Goal: Find contact information: Find contact information

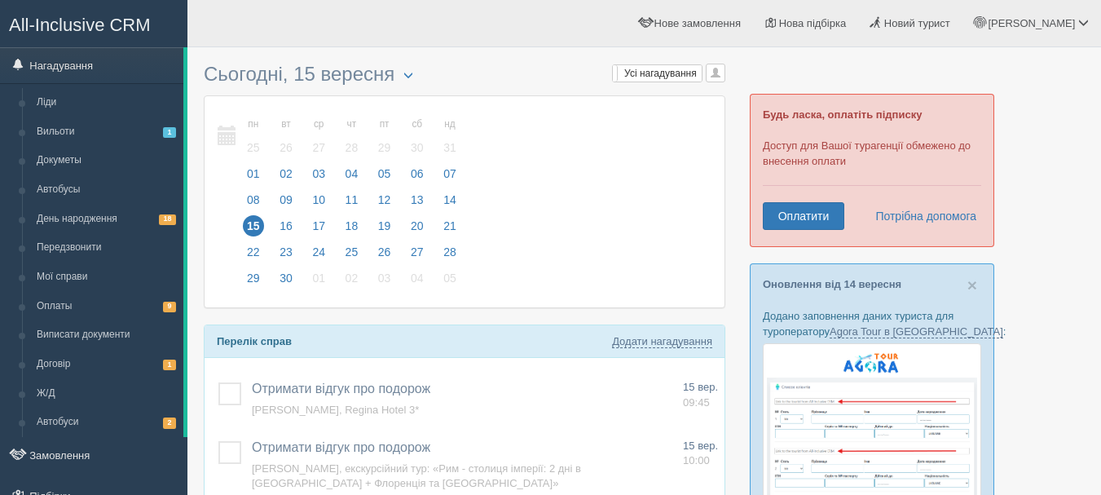
scroll to position [163, 0]
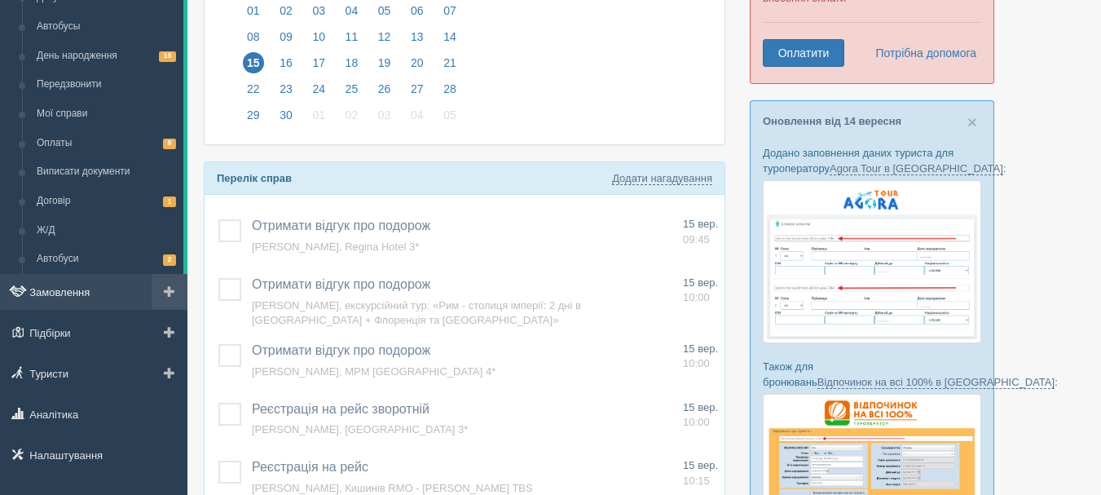
click at [59, 296] on link "Замовлення" at bounding box center [93, 292] width 187 height 36
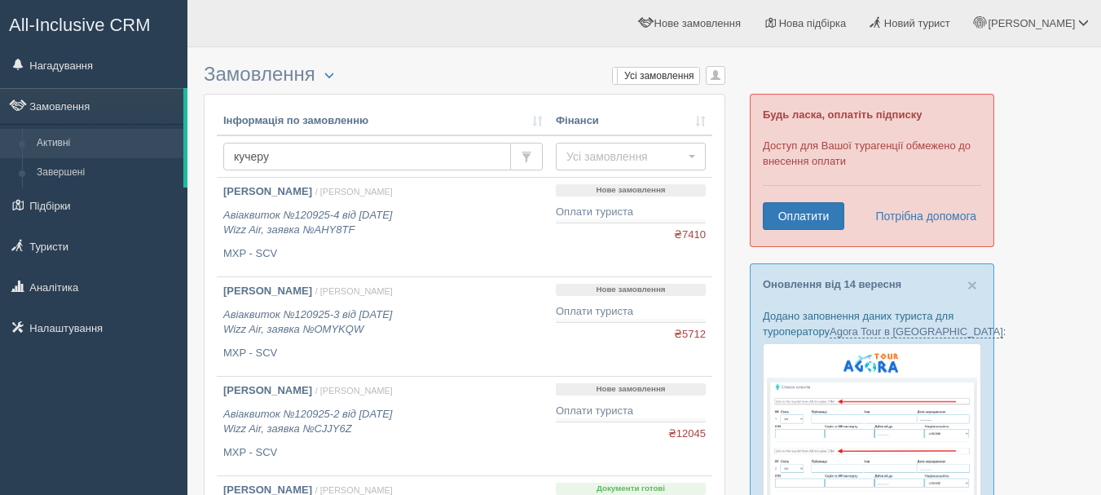
type input "[PERSON_NAME]"
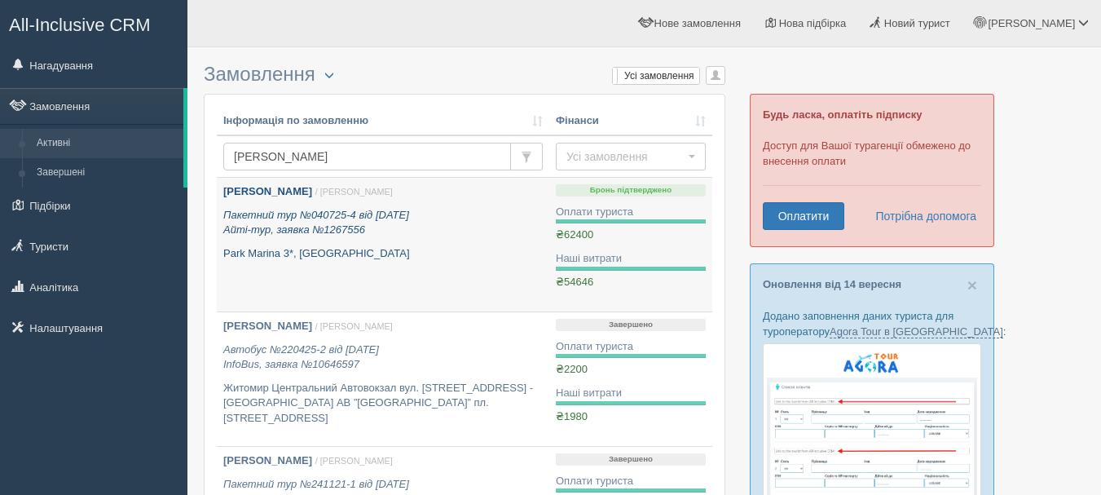
click at [266, 186] on b "Кучерук Марина" at bounding box center [267, 191] width 89 height 12
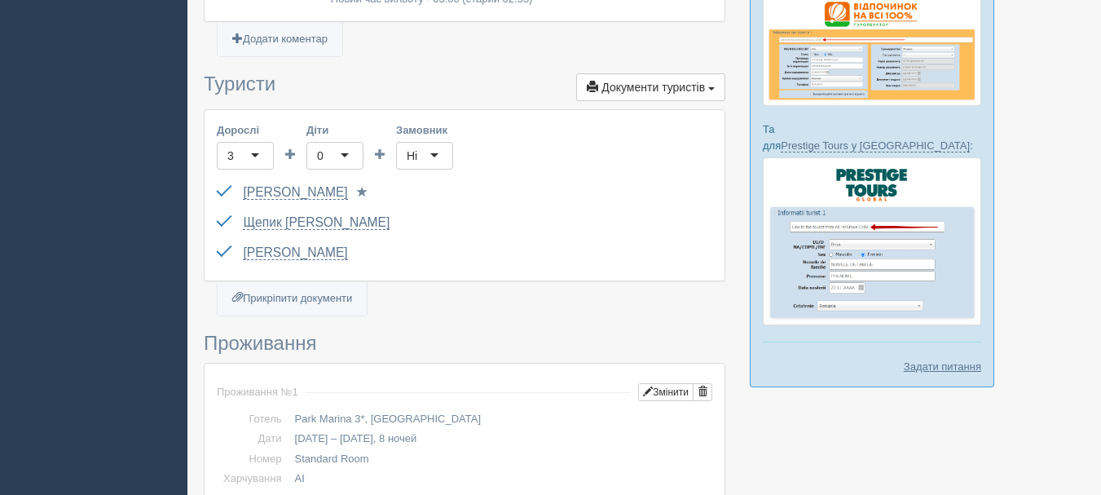
scroll to position [570, 0]
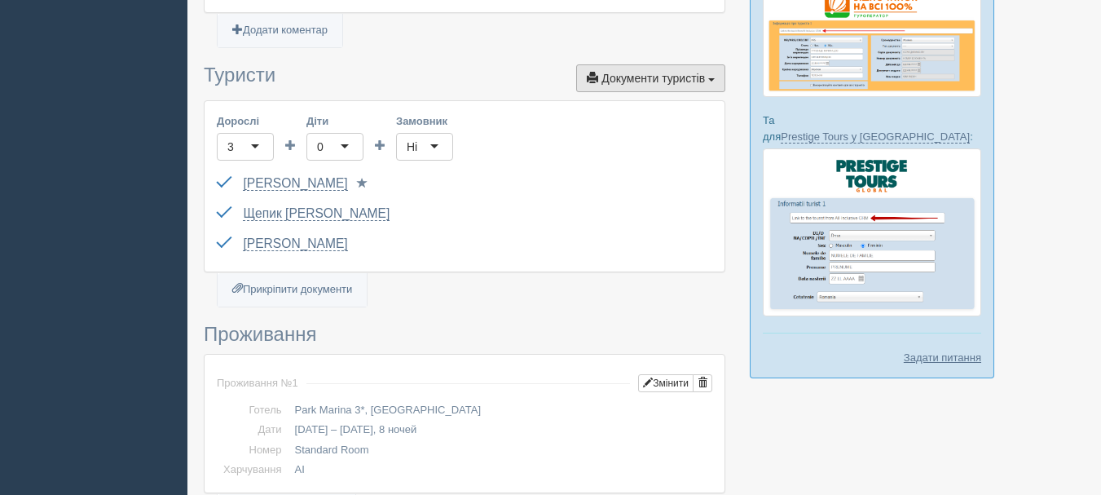
click at [659, 64] on button "Документи туристів Документи" at bounding box center [650, 78] width 149 height 28
click at [654, 121] on link "Паспортні дані" at bounding box center [660, 134] width 129 height 27
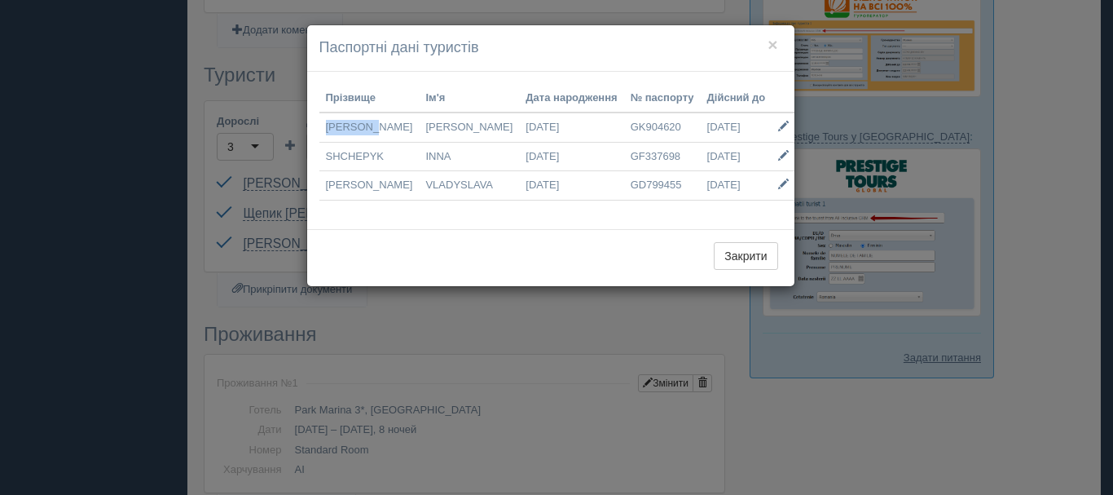
drag, startPoint x: 394, startPoint y: 122, endPoint x: 337, endPoint y: 133, distance: 58.8
click at [327, 126] on td "KUCHERUK" at bounding box center [369, 126] width 100 height 29
copy td "KUCHERUK"
drag, startPoint x: 464, startPoint y: 121, endPoint x: 419, endPoint y: 128, distance: 46.1
click at [419, 128] on td "MARYNA" at bounding box center [469, 126] width 100 height 29
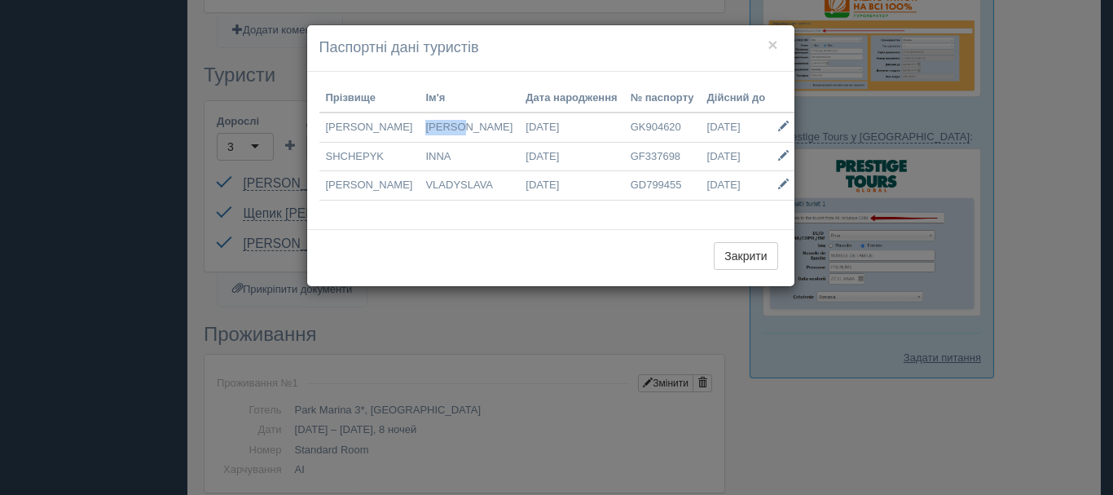
copy td "MARYNA"
drag, startPoint x: 396, startPoint y: 152, endPoint x: 325, endPoint y: 152, distance: 70.9
click at [325, 152] on td "SHCHEPYK" at bounding box center [369, 156] width 100 height 29
copy td "SHCHEPYK"
drag, startPoint x: 460, startPoint y: 156, endPoint x: 410, endPoint y: 148, distance: 50.4
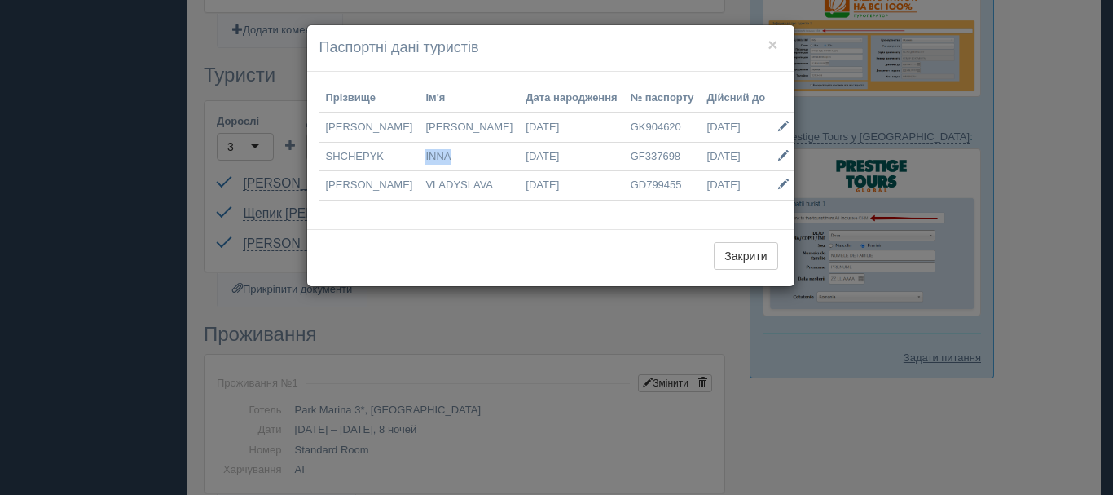
click at [419, 148] on td "INNA" at bounding box center [469, 156] width 100 height 29
copy td "INNA"
drag, startPoint x: 404, startPoint y: 180, endPoint x: 325, endPoint y: 183, distance: 79.1
click at [325, 183] on td "KOVALENKO" at bounding box center [369, 185] width 100 height 29
copy td "KOVALENKO"
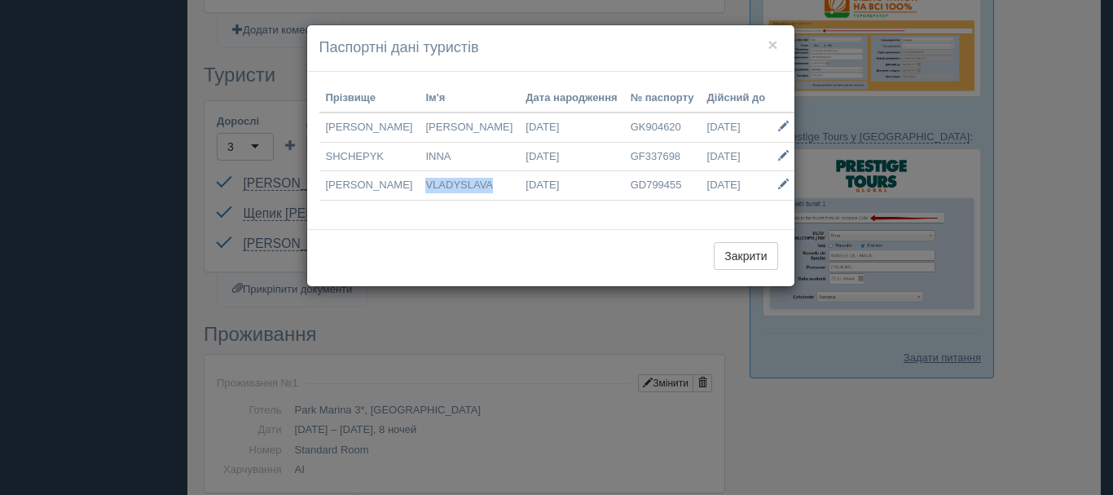
drag, startPoint x: 491, startPoint y: 188, endPoint x: 425, endPoint y: 189, distance: 66.8
click at [419, 187] on td "VLADYSLAVA" at bounding box center [469, 185] width 100 height 29
copy td "VLADYSLAVA"
click at [118, 215] on div "× Паспортні дані туристів Дані завантажуються... Прізвище Ім'я Дата народження …" at bounding box center [556, 247] width 1113 height 495
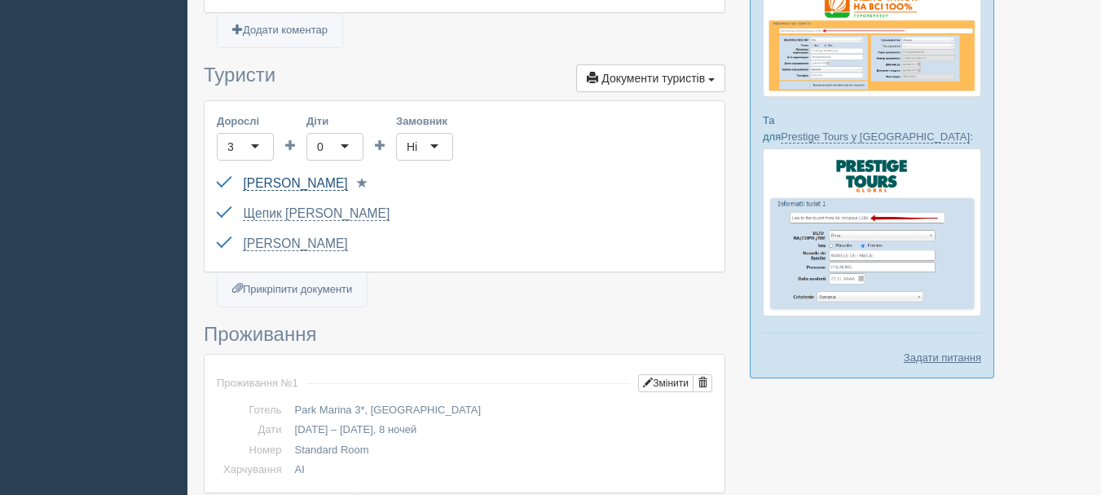
click at [257, 176] on link "Кучерук Марина" at bounding box center [295, 183] width 104 height 15
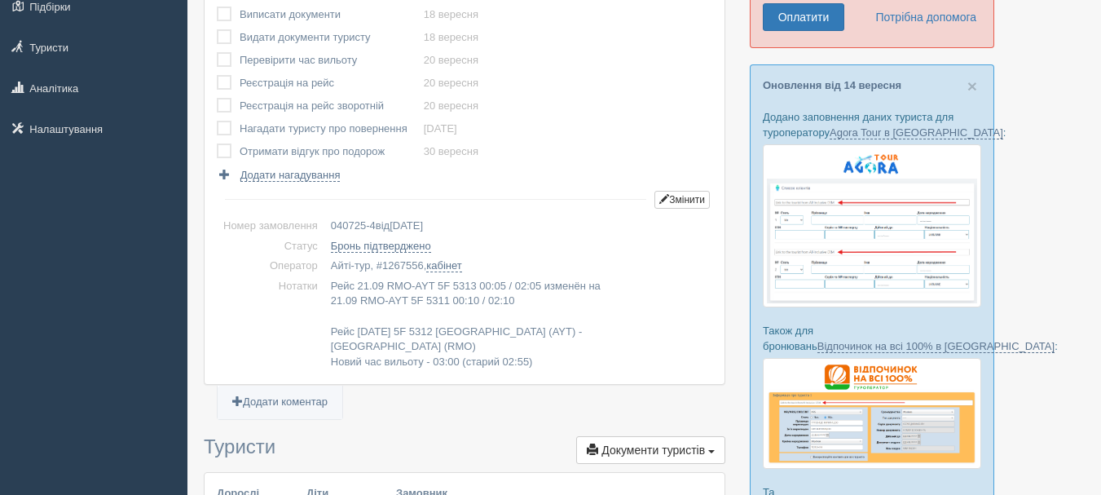
scroll to position [0, 0]
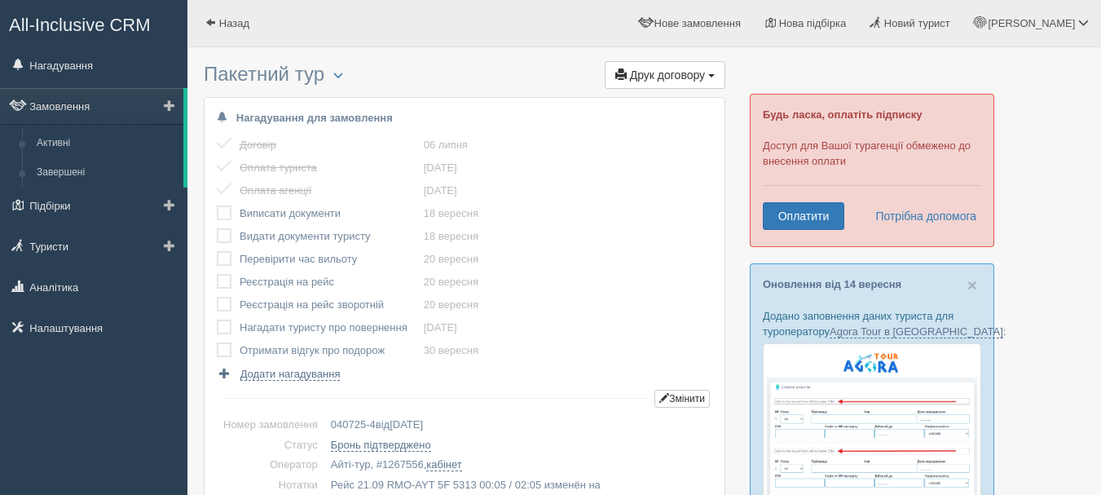
click at [166, 99] on span at bounding box center [169, 104] width 11 height 11
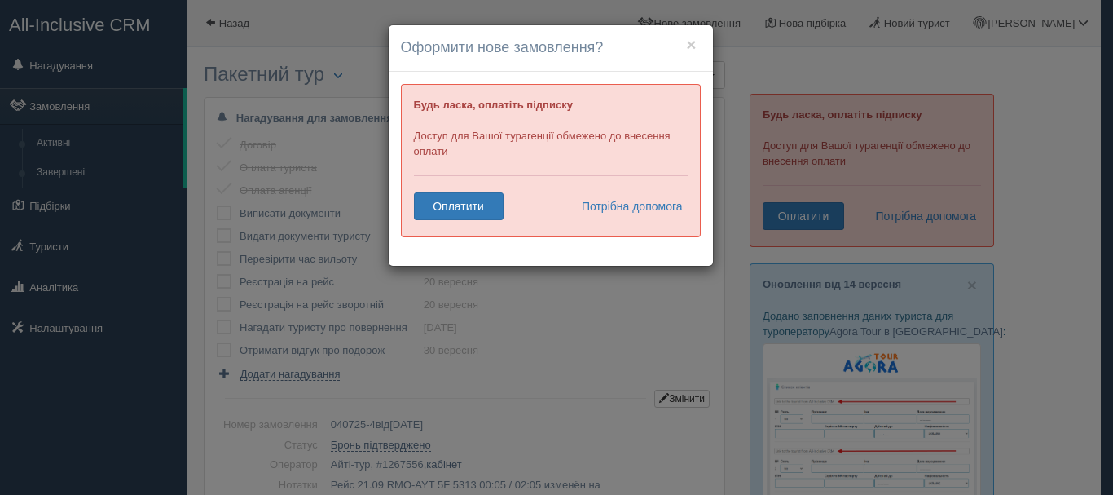
click at [119, 258] on div "× Оформити нове замовлення? Будь ласка, оплатіть підписку Доступ для Вашої тура…" at bounding box center [556, 247] width 1113 height 495
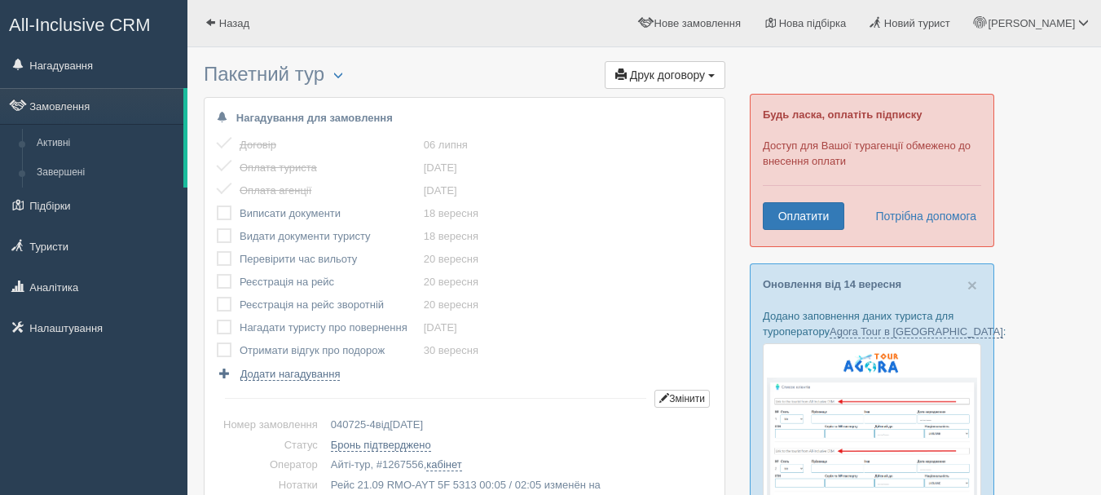
click at [46, 44] on link "All-Inclusive CRM" at bounding box center [94, 23] width 186 height 45
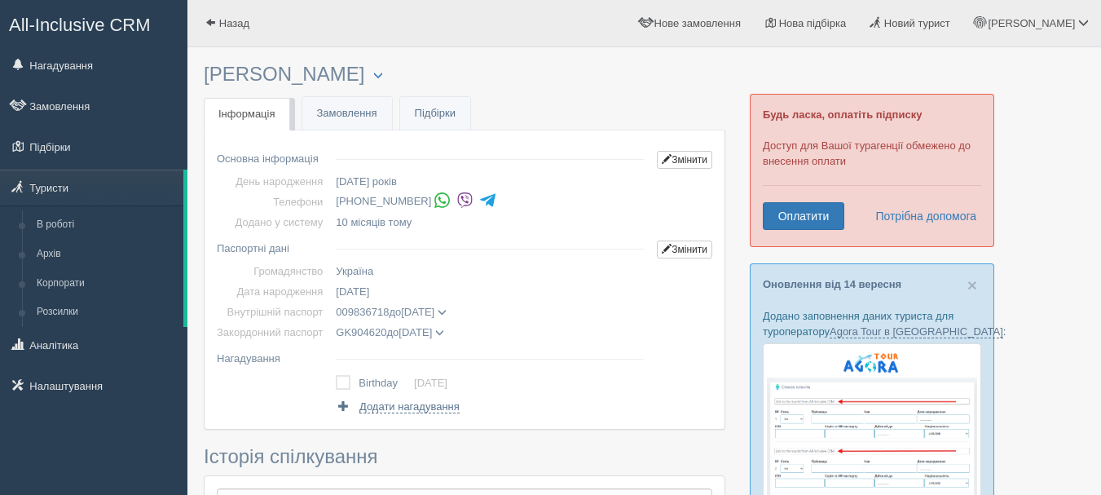
drag, startPoint x: 353, startPoint y: 200, endPoint x: 407, endPoint y: 197, distance: 53.8
click at [407, 197] on li "[PHONE_NUMBER]" at bounding box center [493, 201] width 315 height 23
click at [404, 216] on span "10 місяців тому" at bounding box center [374, 222] width 76 height 12
drag, startPoint x: 365, startPoint y: 199, endPoint x: 424, endPoint y: 201, distance: 58.7
click at [424, 201] on li "[PHONE_NUMBER]" at bounding box center [493, 201] width 315 height 23
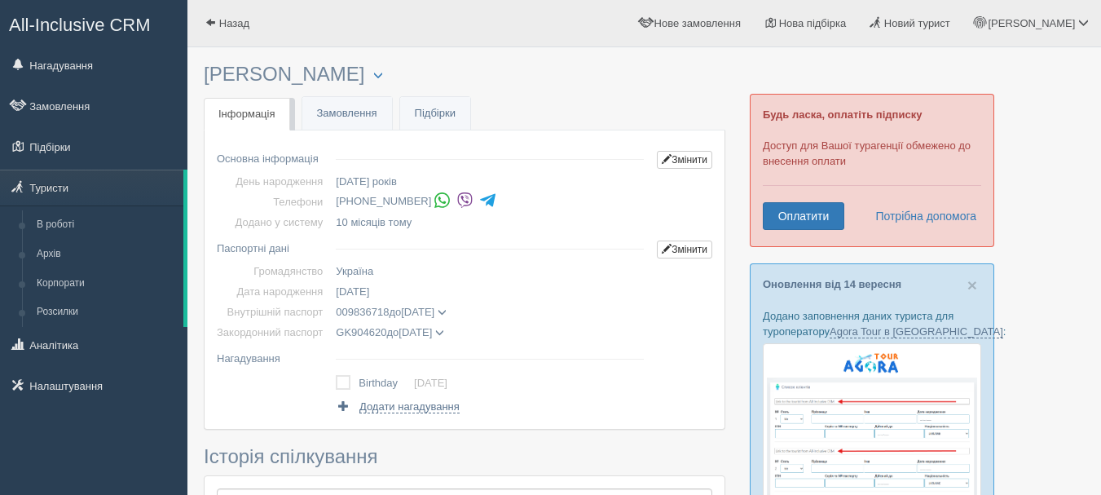
copy li "68 271 3750"
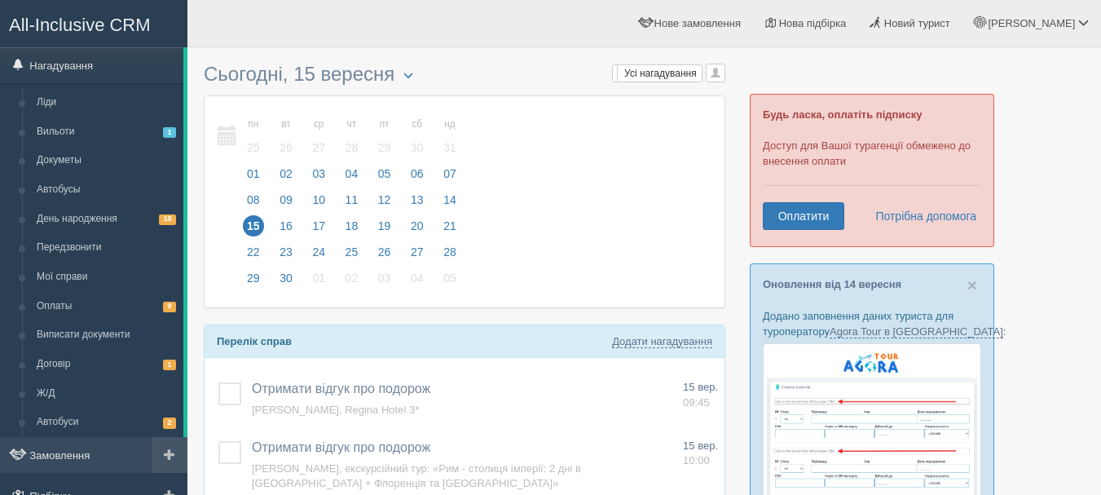
click at [164, 443] on link at bounding box center [170, 455] width 36 height 36
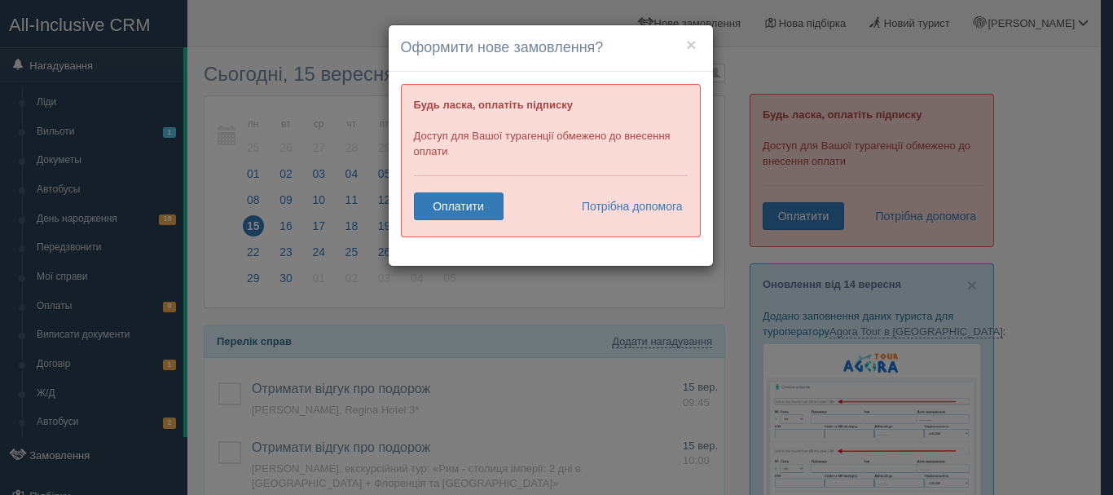
click at [87, 374] on div "× Оформити нове замовлення? Будь ласка, оплатіть підписку Доступ для Вашої тура…" at bounding box center [556, 247] width 1113 height 495
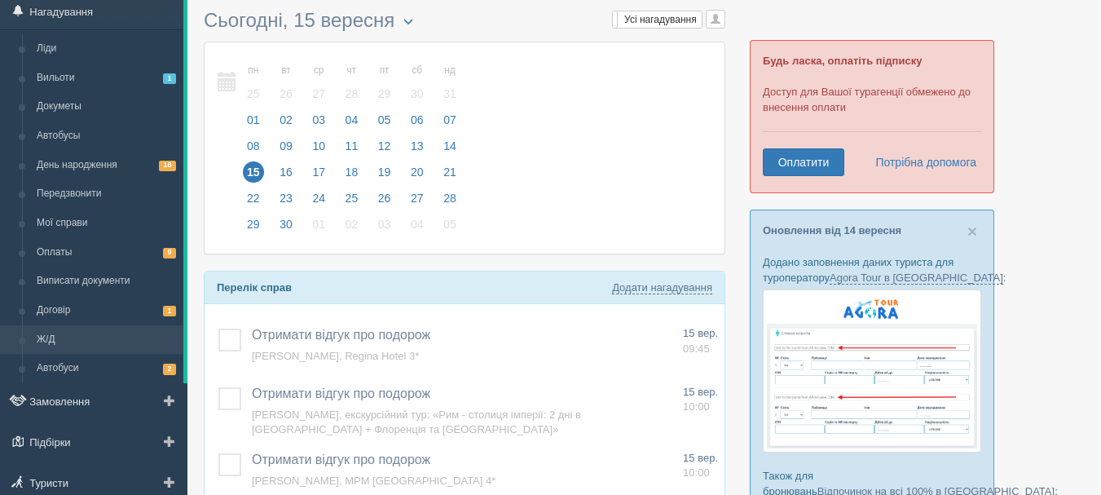
scroll to position [81, 0]
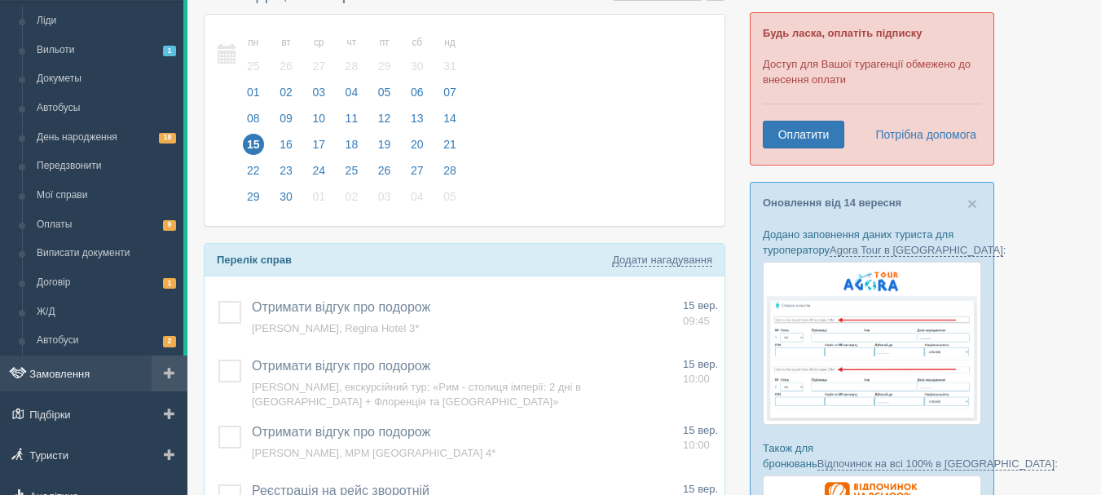
click at [77, 372] on link "Замовлення" at bounding box center [93, 373] width 187 height 36
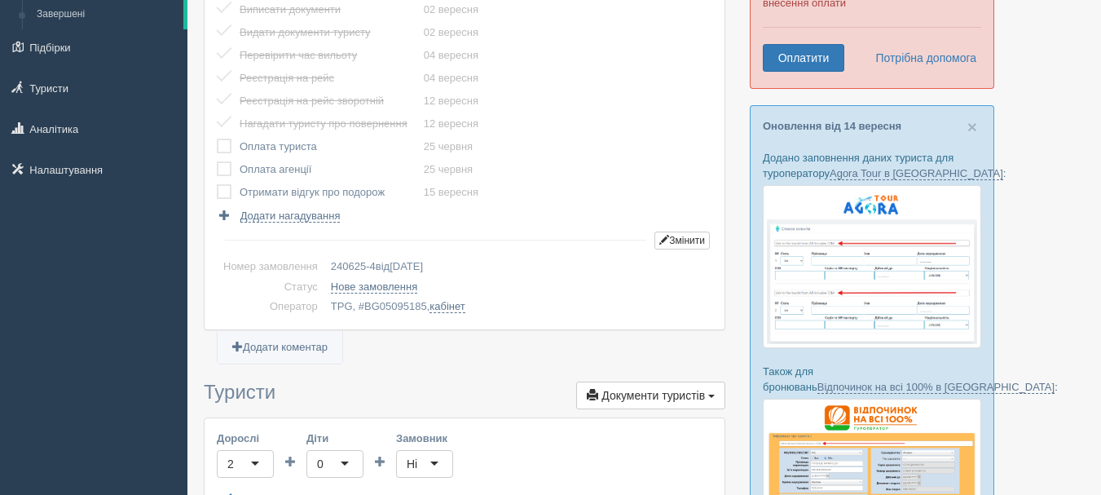
scroll to position [326, 0]
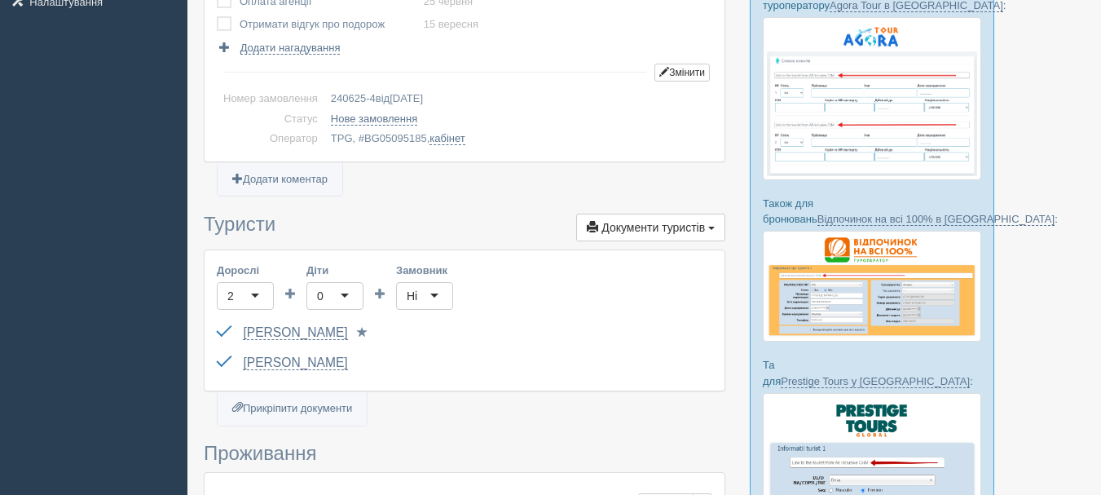
click at [674, 221] on span "Документи туристів" at bounding box center [652, 227] width 103 height 13
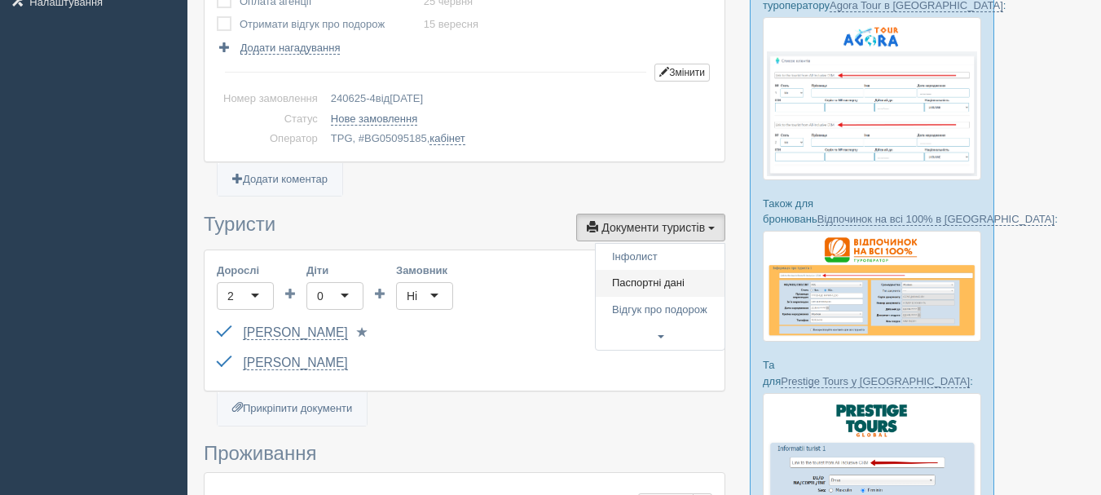
click at [657, 285] on link "Паспортні дані" at bounding box center [660, 283] width 129 height 27
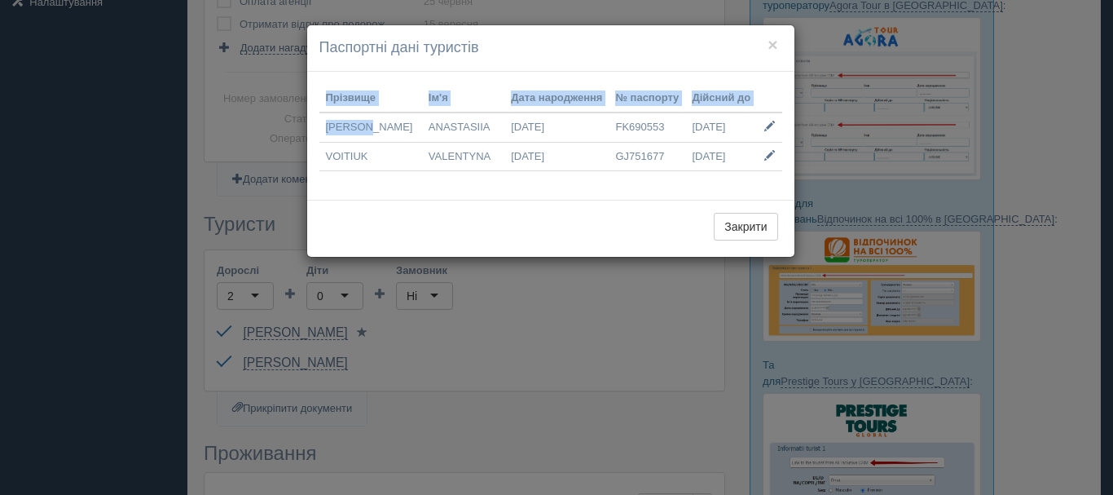
drag, startPoint x: 379, startPoint y: 125, endPoint x: 319, endPoint y: 128, distance: 60.4
click at [307, 128] on div "Прізвище Ім'я Дата народження № паспорту Дійсний до KUSHNIR ANASTASIIA 15.02.19…" at bounding box center [550, 136] width 487 height 129
drag, startPoint x: 352, startPoint y: 132, endPoint x: 396, endPoint y: 132, distance: 44.0
click at [353, 132] on td "KUSHNIR" at bounding box center [370, 126] width 103 height 29
click at [396, 131] on td "KUSHNIR" at bounding box center [370, 126] width 103 height 29
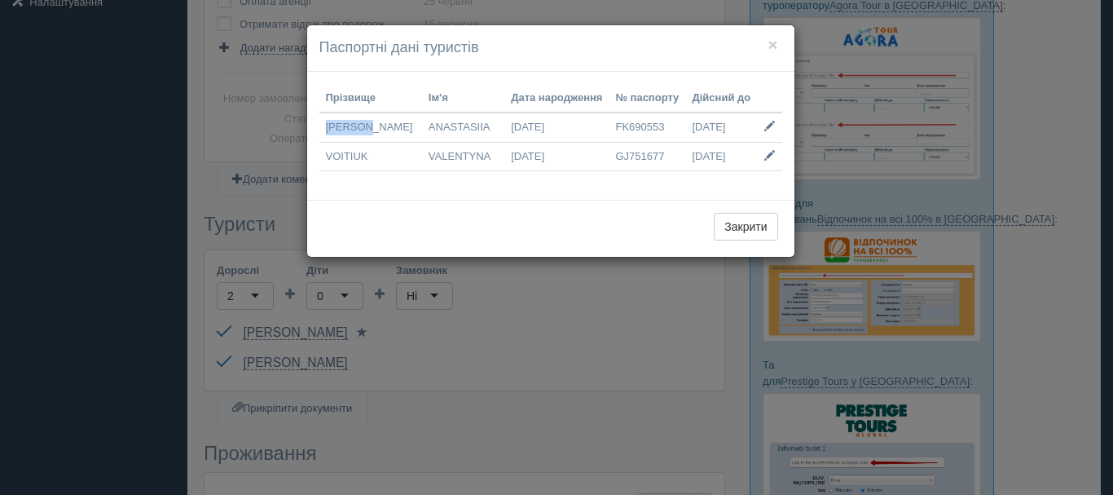
drag, startPoint x: 386, startPoint y: 131, endPoint x: 327, endPoint y: 129, distance: 59.5
click at [327, 129] on td "KUSHNIR" at bounding box center [370, 126] width 103 height 29
copy td "KUSHNIR"
drag, startPoint x: 481, startPoint y: 124, endPoint x: 416, endPoint y: 121, distance: 65.2
click at [422, 121] on td "ANASTASIIA" at bounding box center [463, 126] width 82 height 29
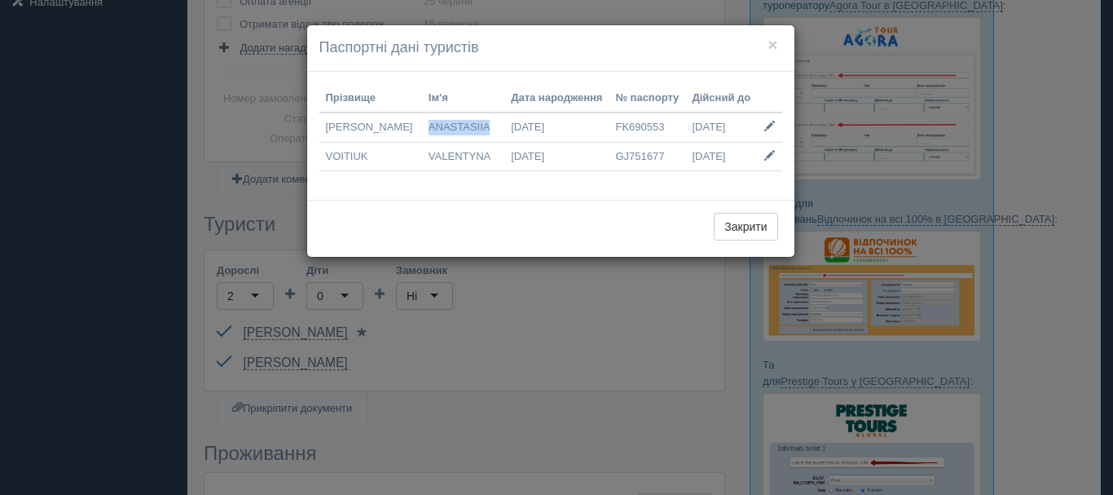
copy td "ANASTASIIA"
click at [770, 45] on button "×" at bounding box center [773, 44] width 10 height 17
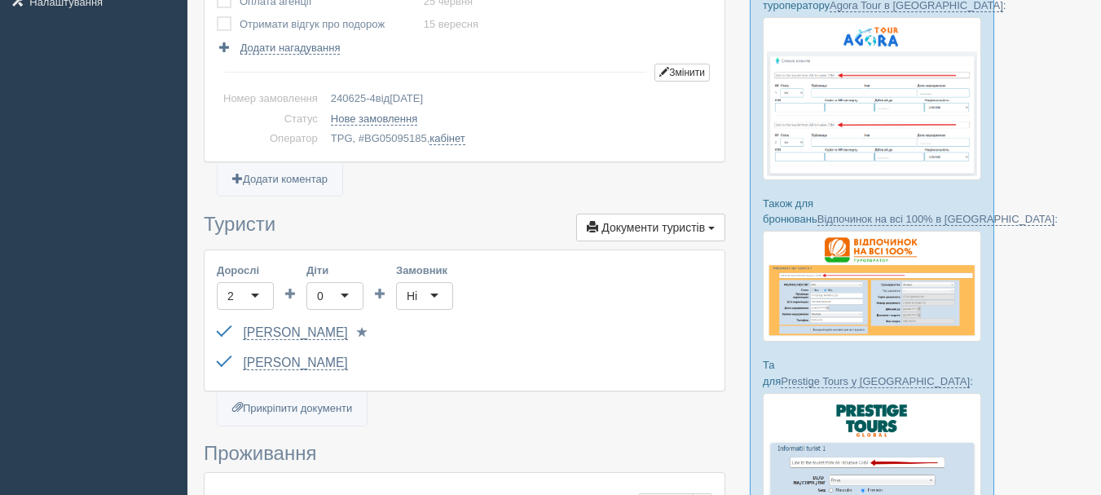
click at [305, 341] on div "Кушнір Анастасія FK690553 до 10.01.2028 Паспорт 2 Обрати іншого..." at bounding box center [464, 333] width 495 height 30
click at [305, 336] on link "Кушнір Анастасія" at bounding box center [295, 332] width 104 height 15
click at [295, 334] on link "Кушнір Анастасія" at bounding box center [295, 332] width 104 height 15
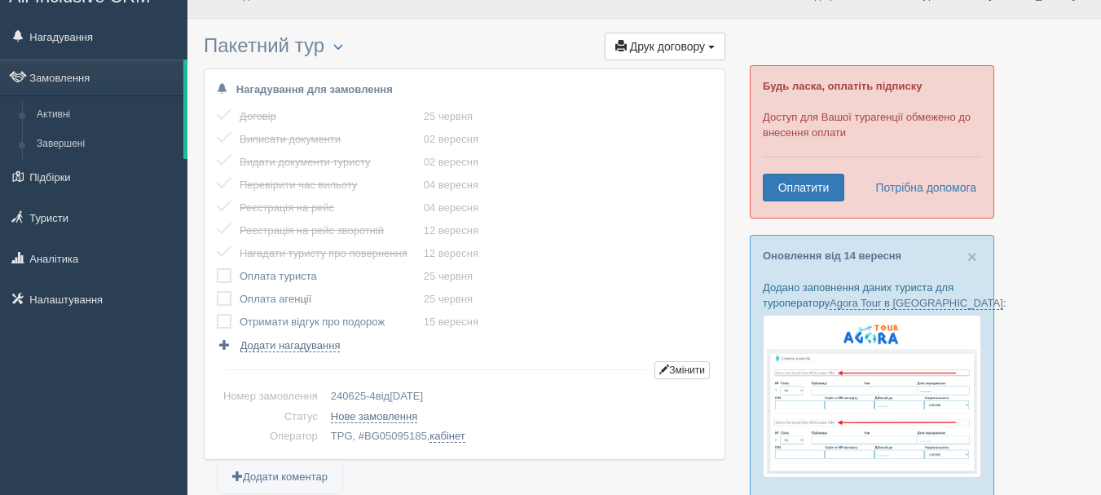
scroll to position [0, 0]
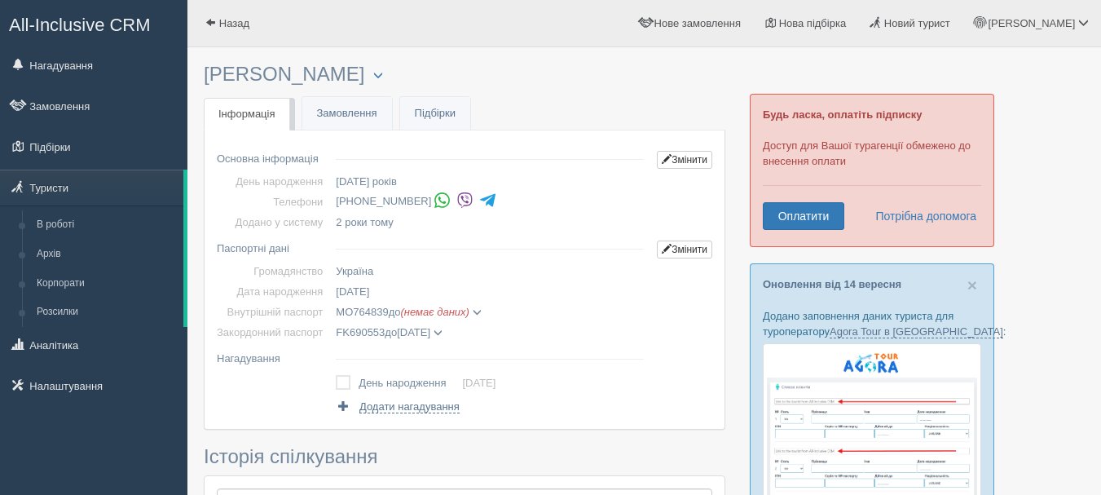
drag, startPoint x: 364, startPoint y: 197, endPoint x: 419, endPoint y: 206, distance: 55.3
click at [419, 206] on li "[PHONE_NUMBER]" at bounding box center [493, 201] width 315 height 23
copy li "66 671 7554"
click at [459, 201] on img at bounding box center [464, 199] width 17 height 17
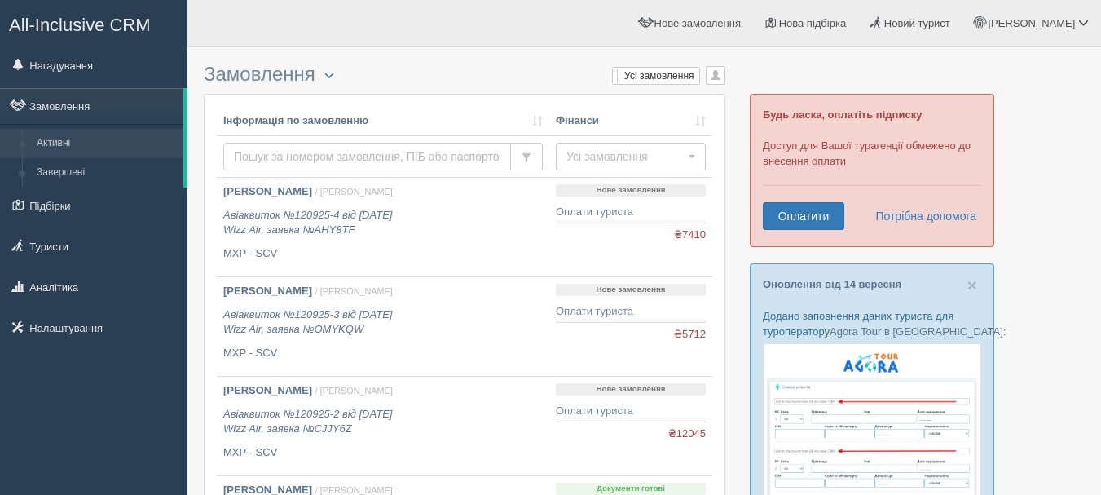
click at [378, 143] on input "text" at bounding box center [367, 157] width 288 height 28
type input "[PERSON_NAME]"
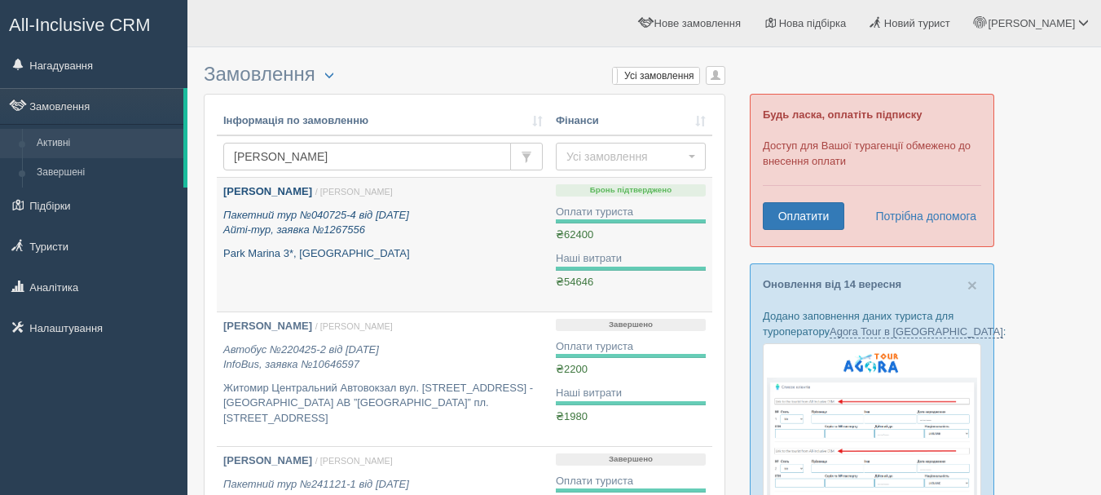
click at [274, 200] on div "[PERSON_NAME] / [PERSON_NAME] Пакетний тур №040725-4 від [DATE] Айті-тур, заявк…" at bounding box center [382, 222] width 319 height 77
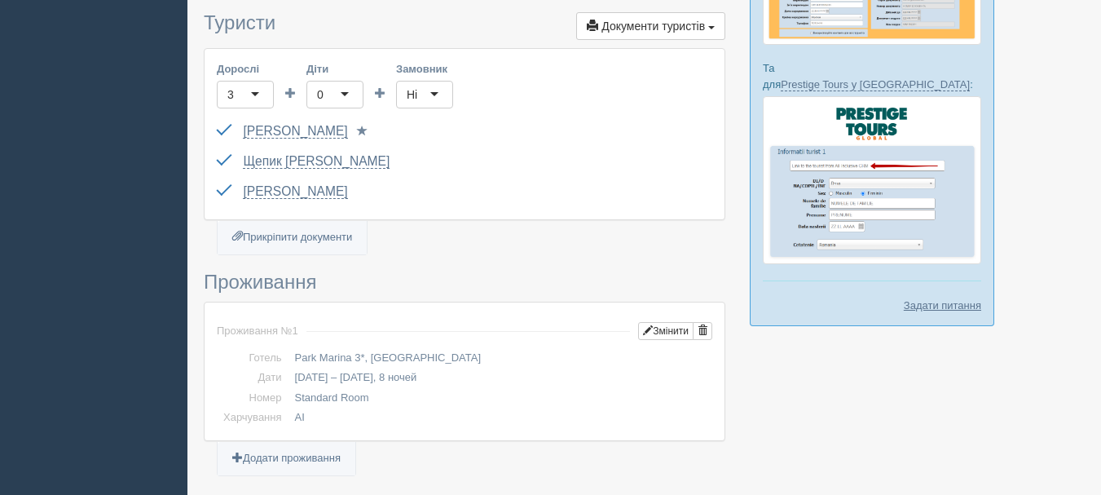
scroll to position [570, 0]
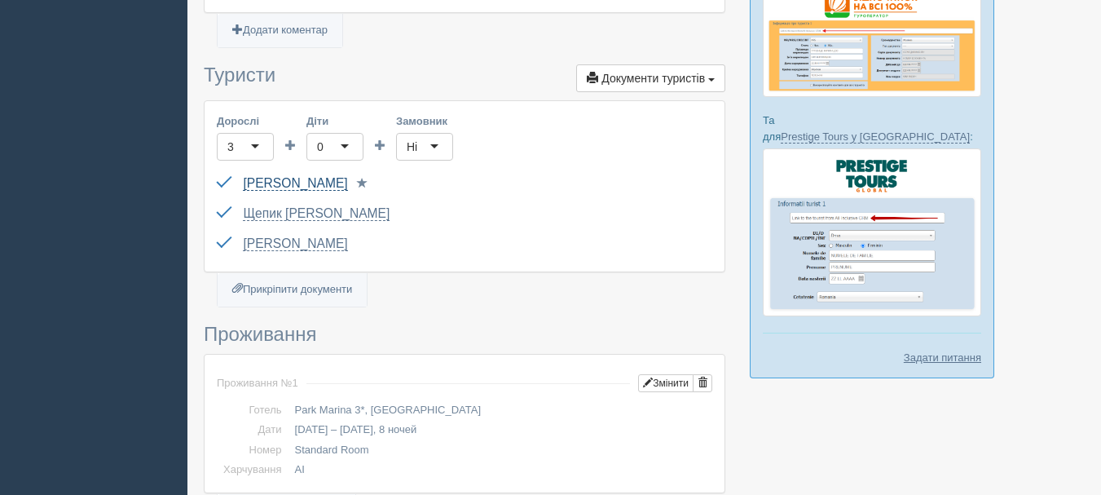
click at [301, 176] on link "[PERSON_NAME]" at bounding box center [295, 183] width 104 height 15
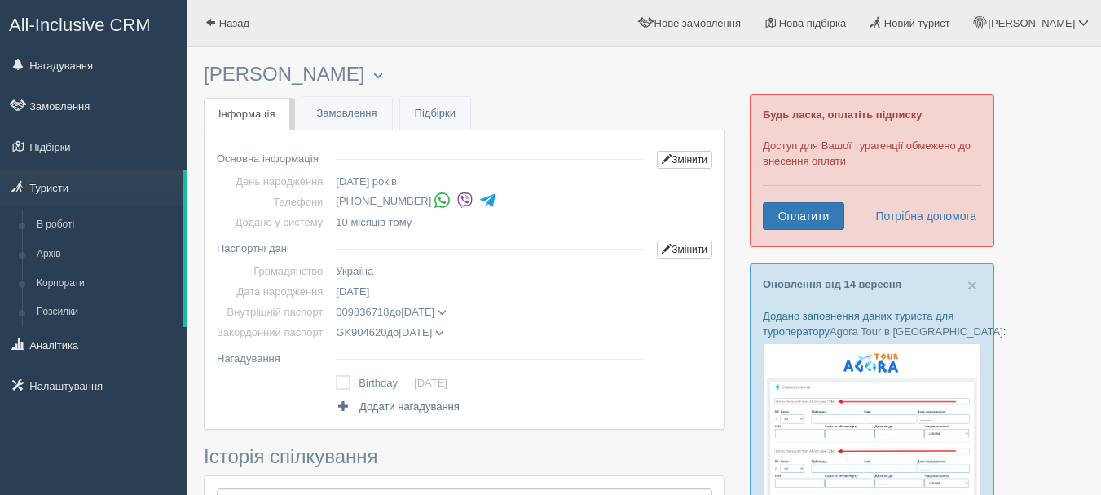
click at [462, 205] on img at bounding box center [464, 199] width 17 height 17
